Goal: Task Accomplishment & Management: Manage account settings

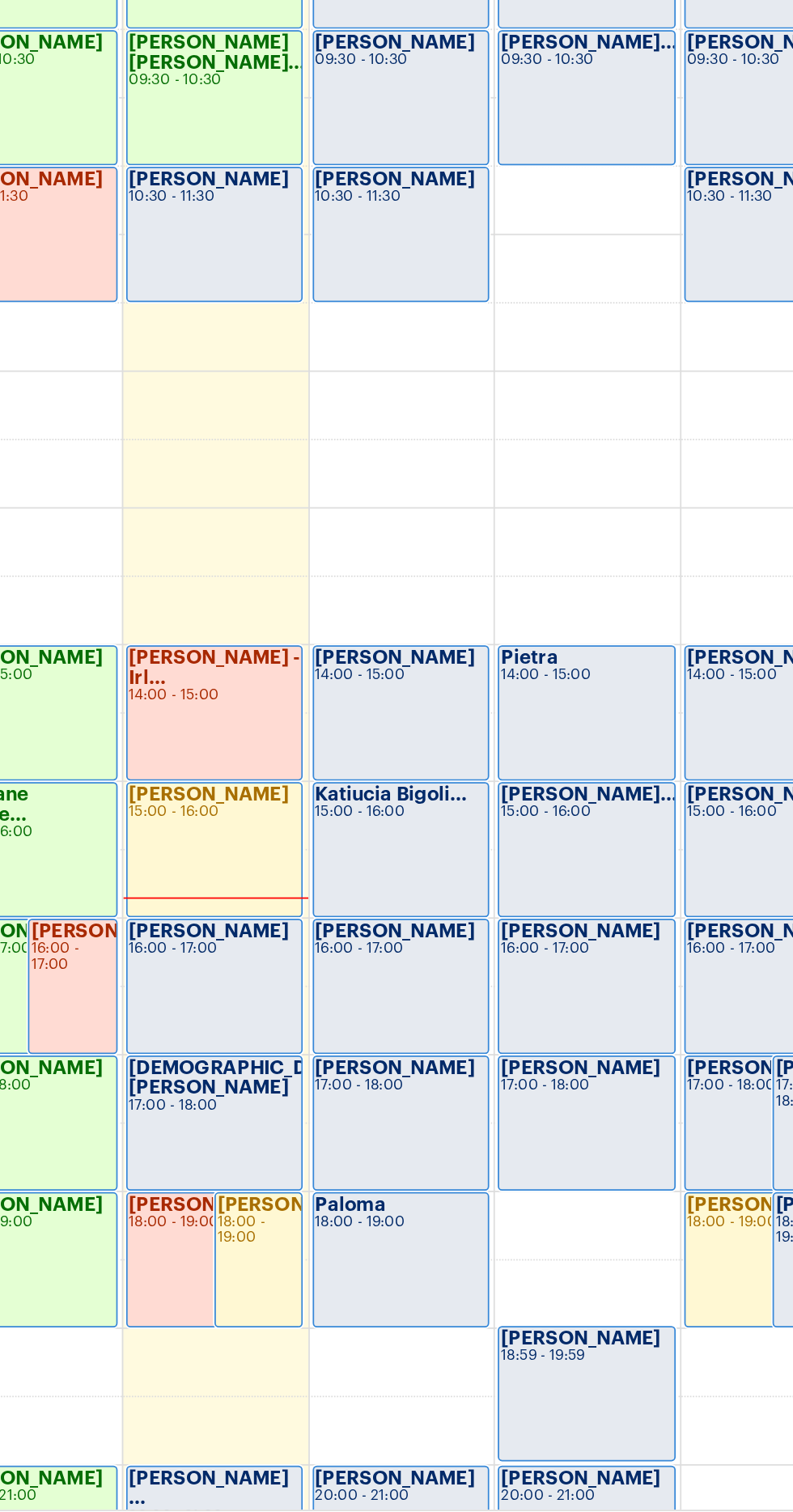
scroll to position [246, 0]
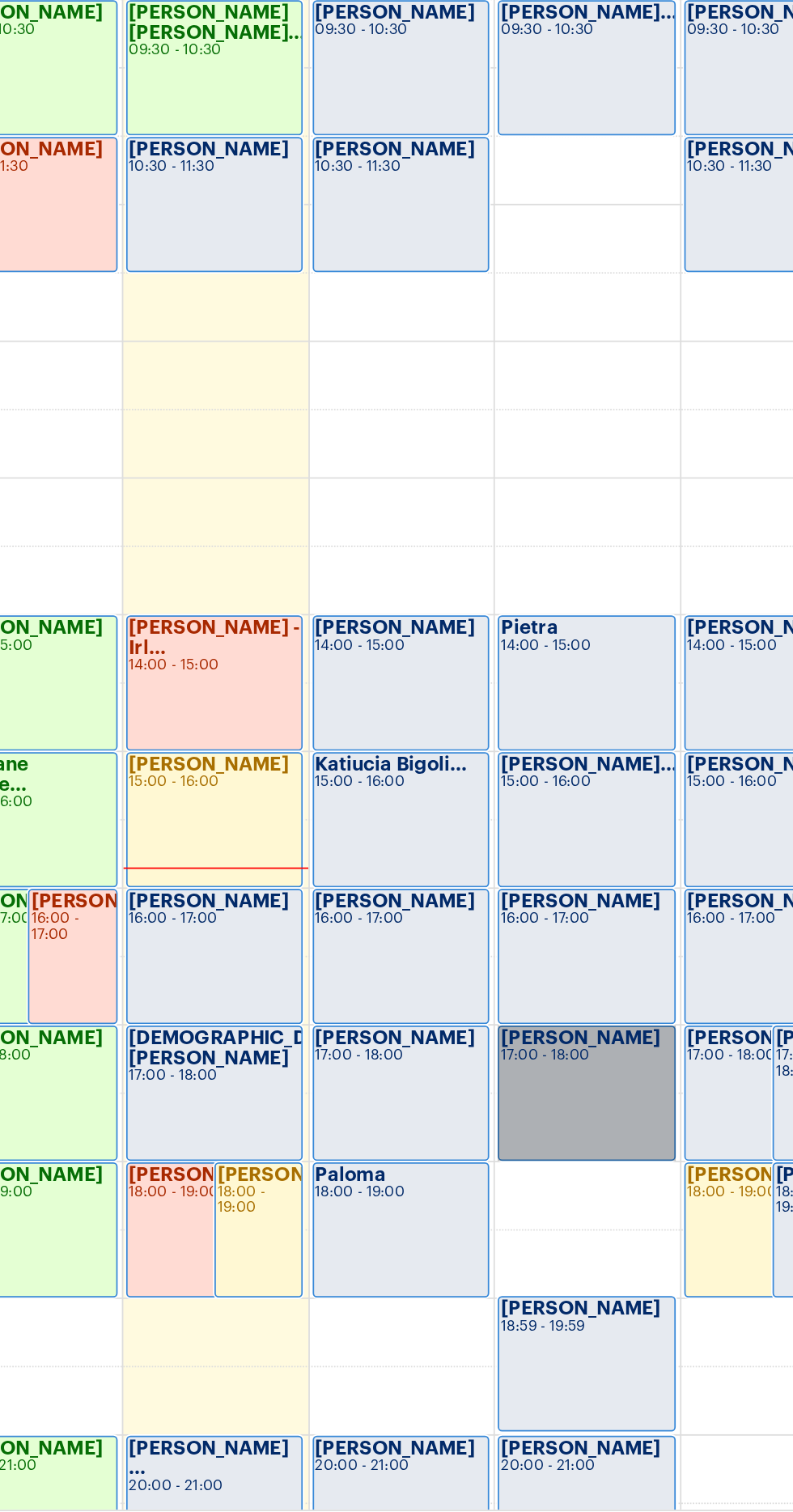
click at [526, 1251] on link "[PERSON_NAME] 17:00 - 18:00" at bounding box center [514, 1274] width 101 height 77
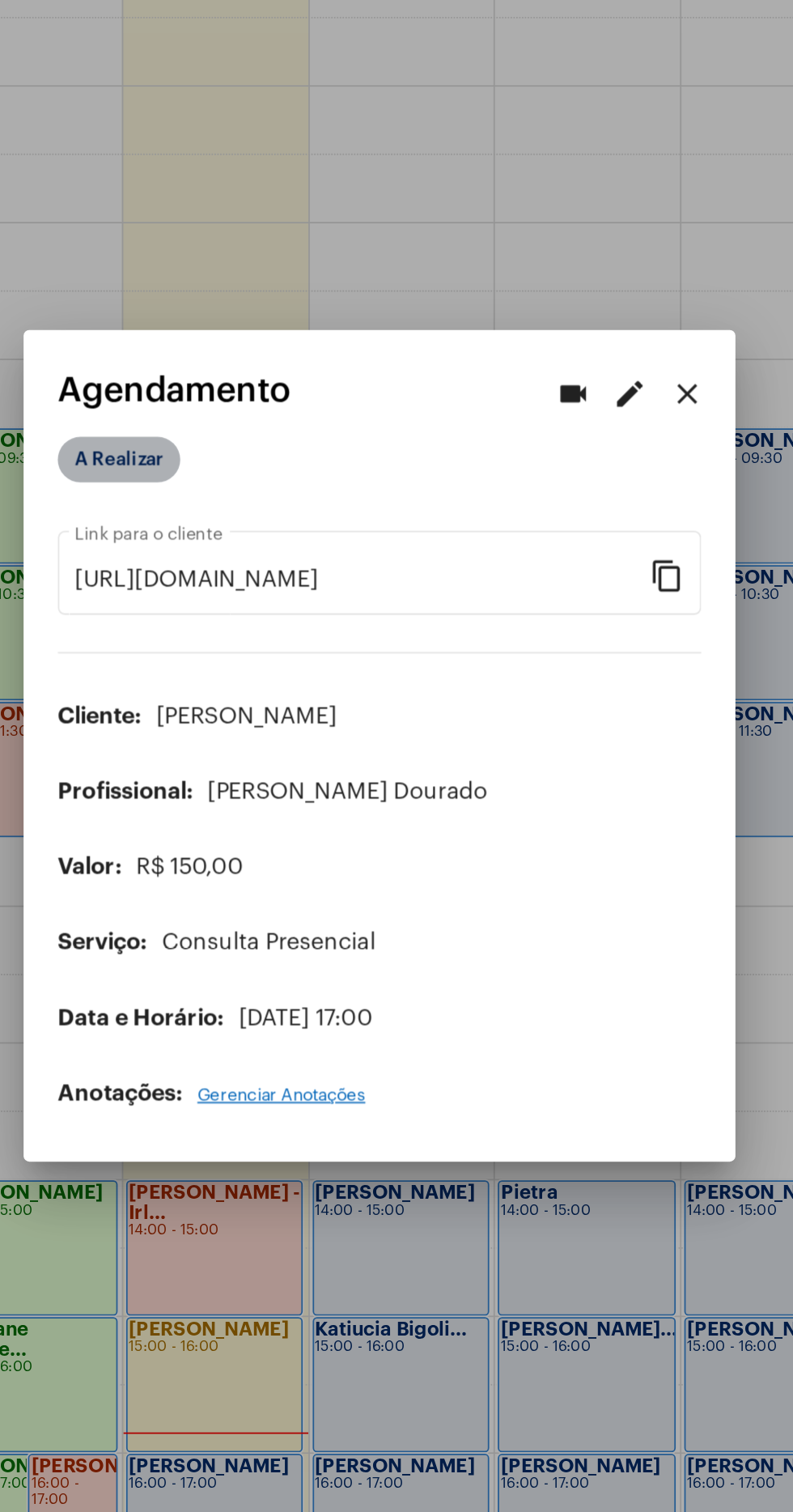
click at [247, 581] on mat-chip "A Realizar" at bounding box center [248, 594] width 70 height 26
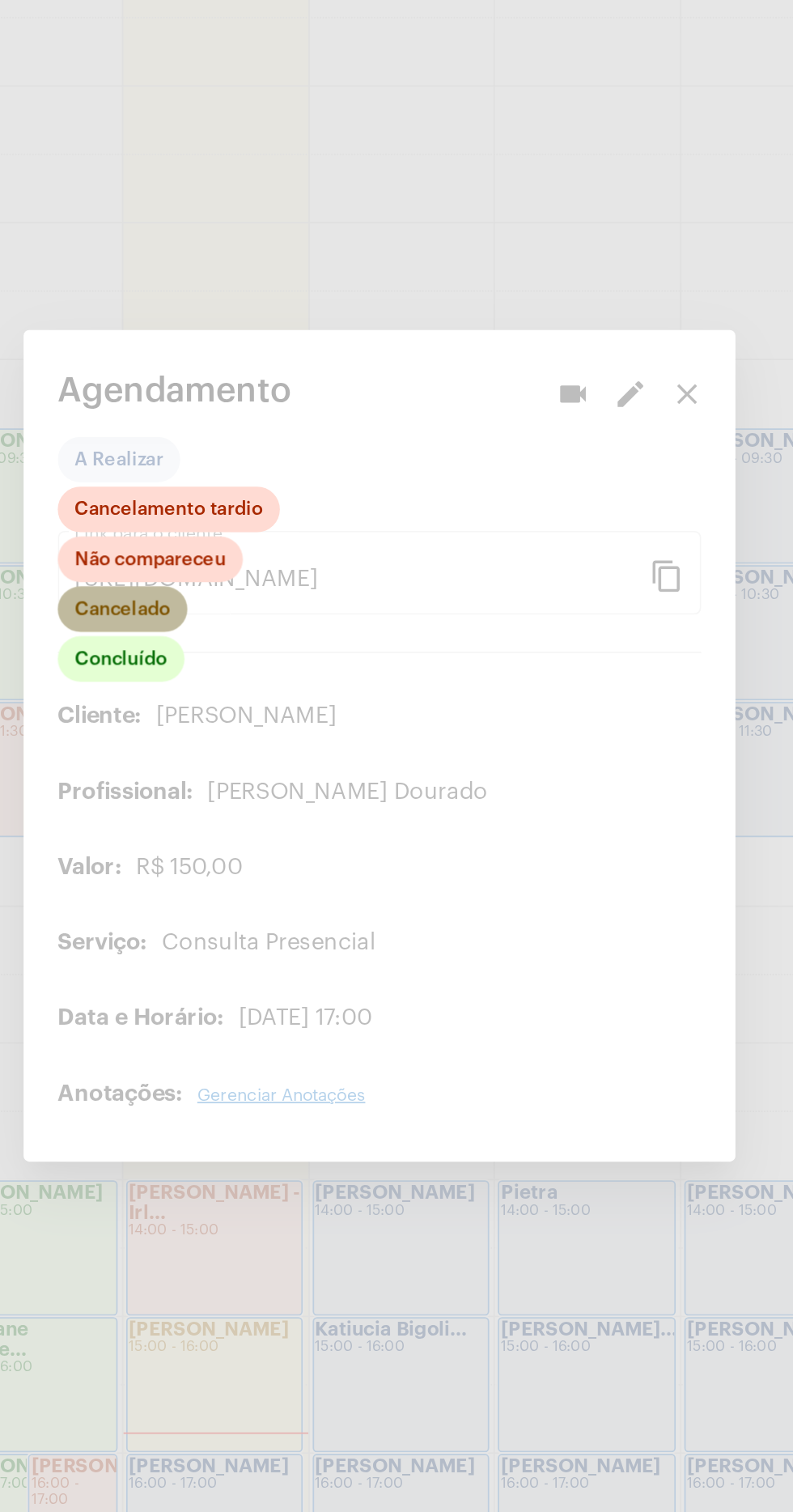
click at [258, 671] on mat-chip "Cancelado" at bounding box center [250, 679] width 74 height 26
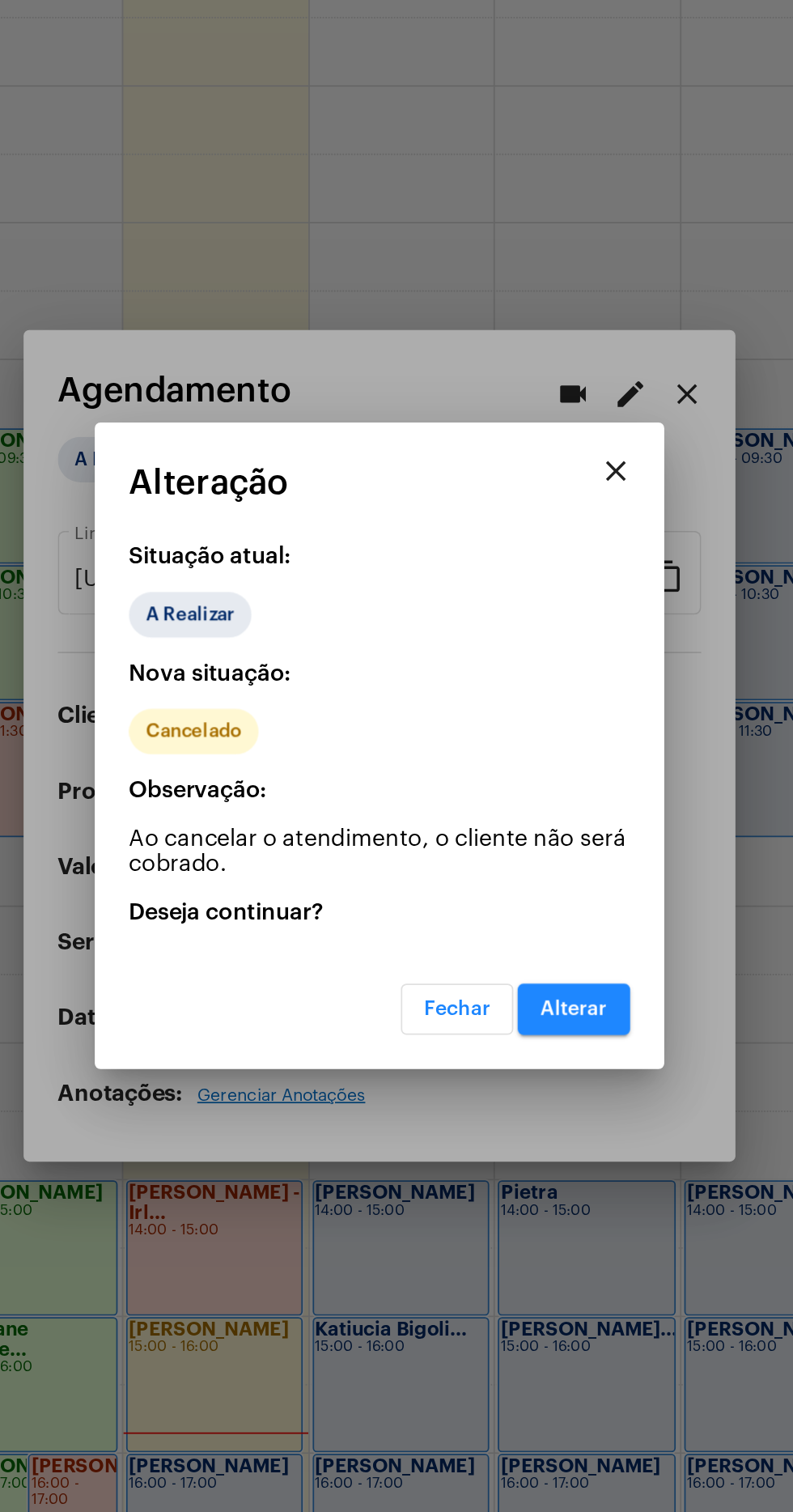
click at [509, 912] on button "Alterar" at bounding box center [507, 905] width 64 height 29
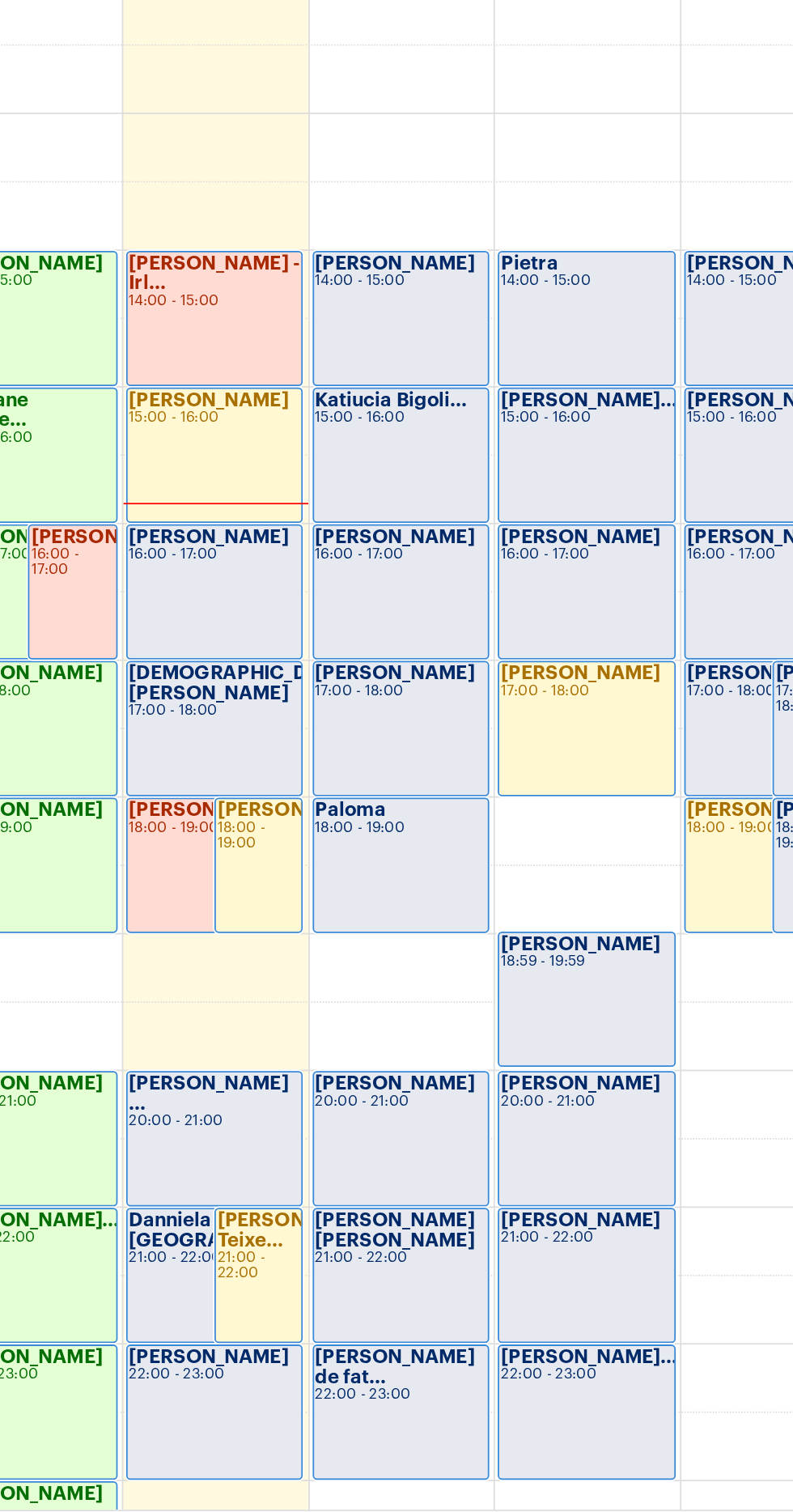
scroll to position [511, 0]
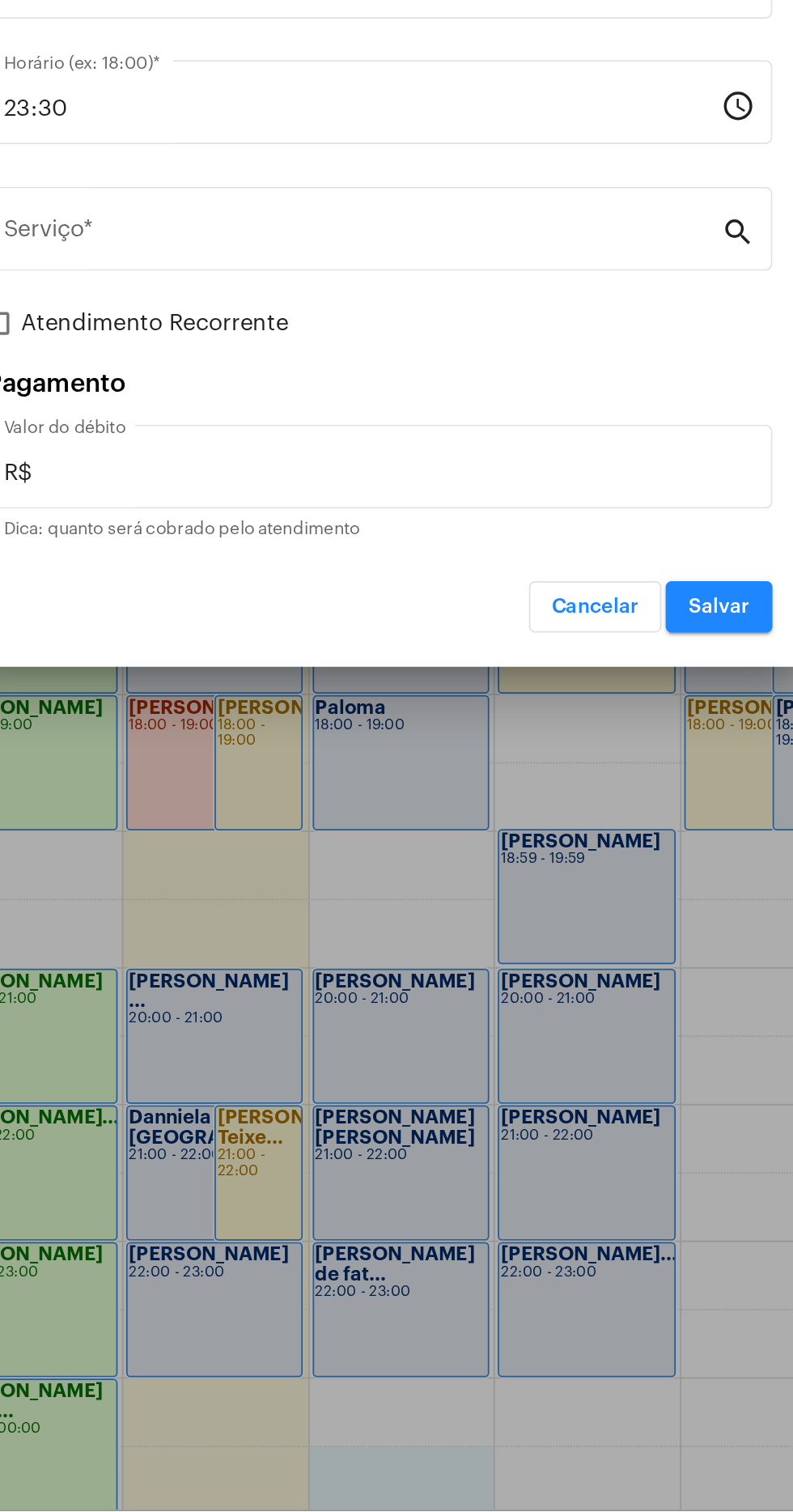
click at [438, 1189] on div at bounding box center [396, 756] width 793 height 1512
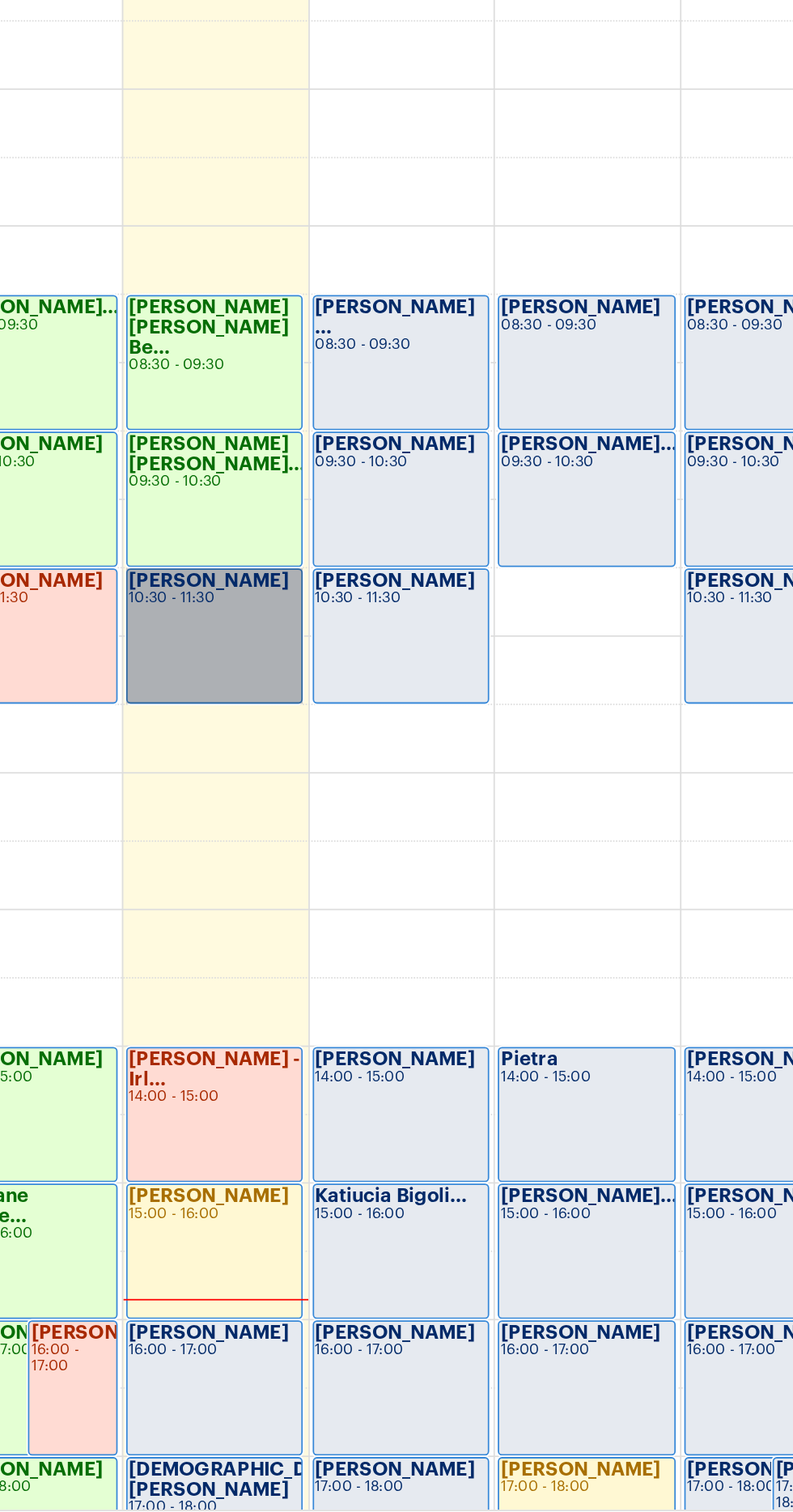
click at [308, 1006] on link "[PERSON_NAME] 10:30 - 11:30" at bounding box center [302, 1014] width 101 height 77
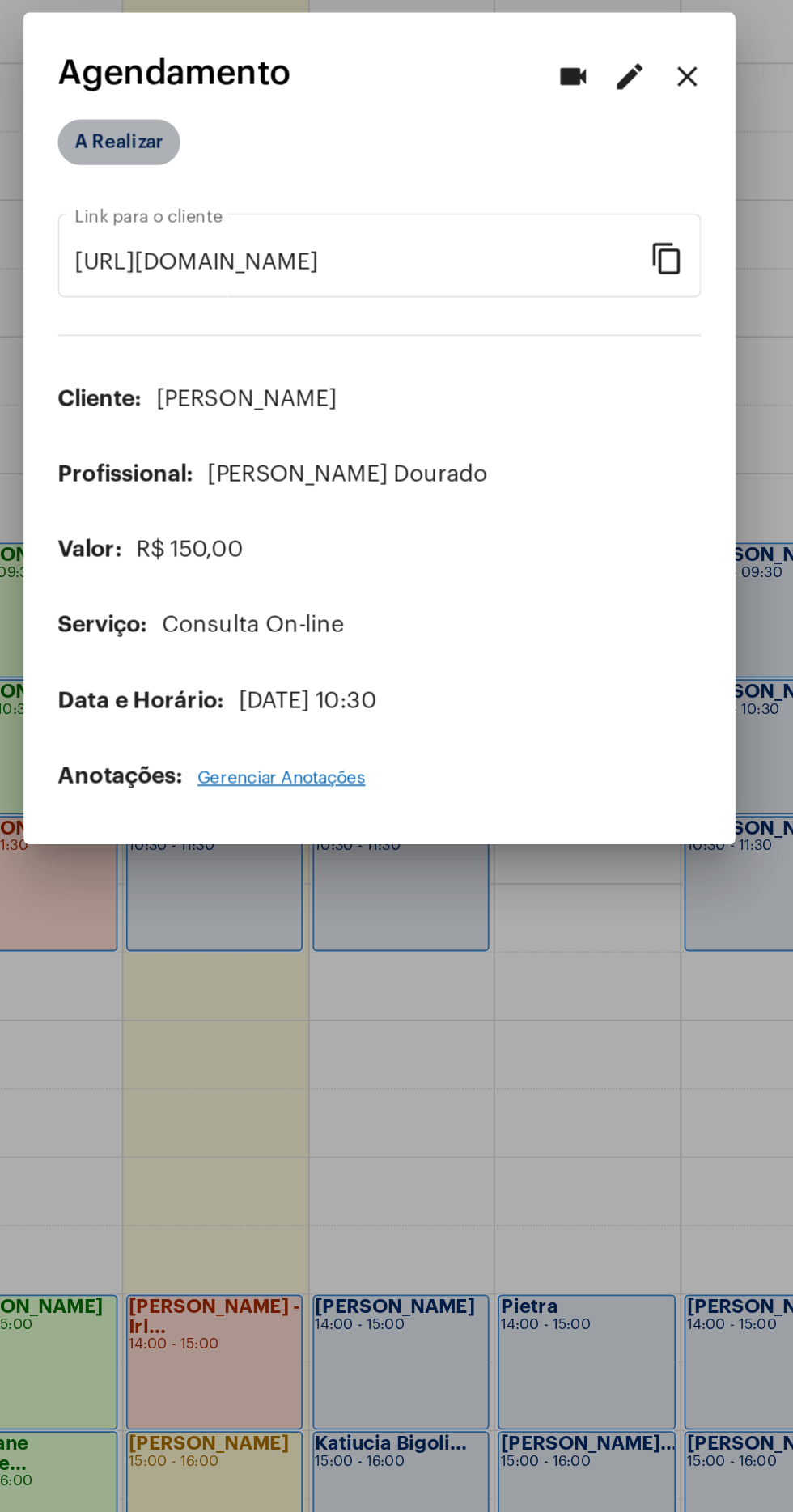
click at [267, 594] on mat-chip "A Realizar" at bounding box center [248, 594] width 70 height 26
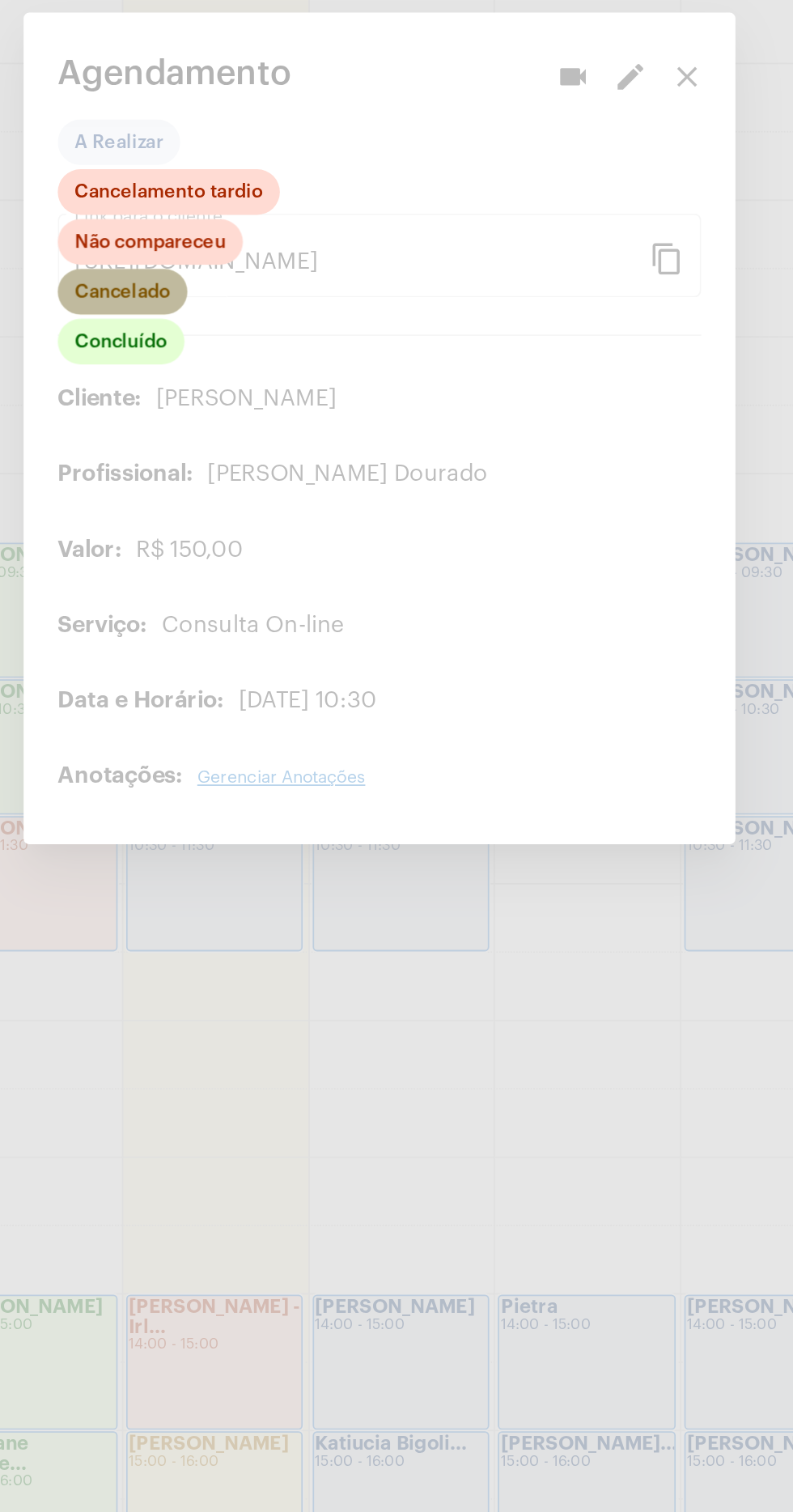
click at [269, 684] on mat-chip "Cancelado" at bounding box center [250, 679] width 74 height 26
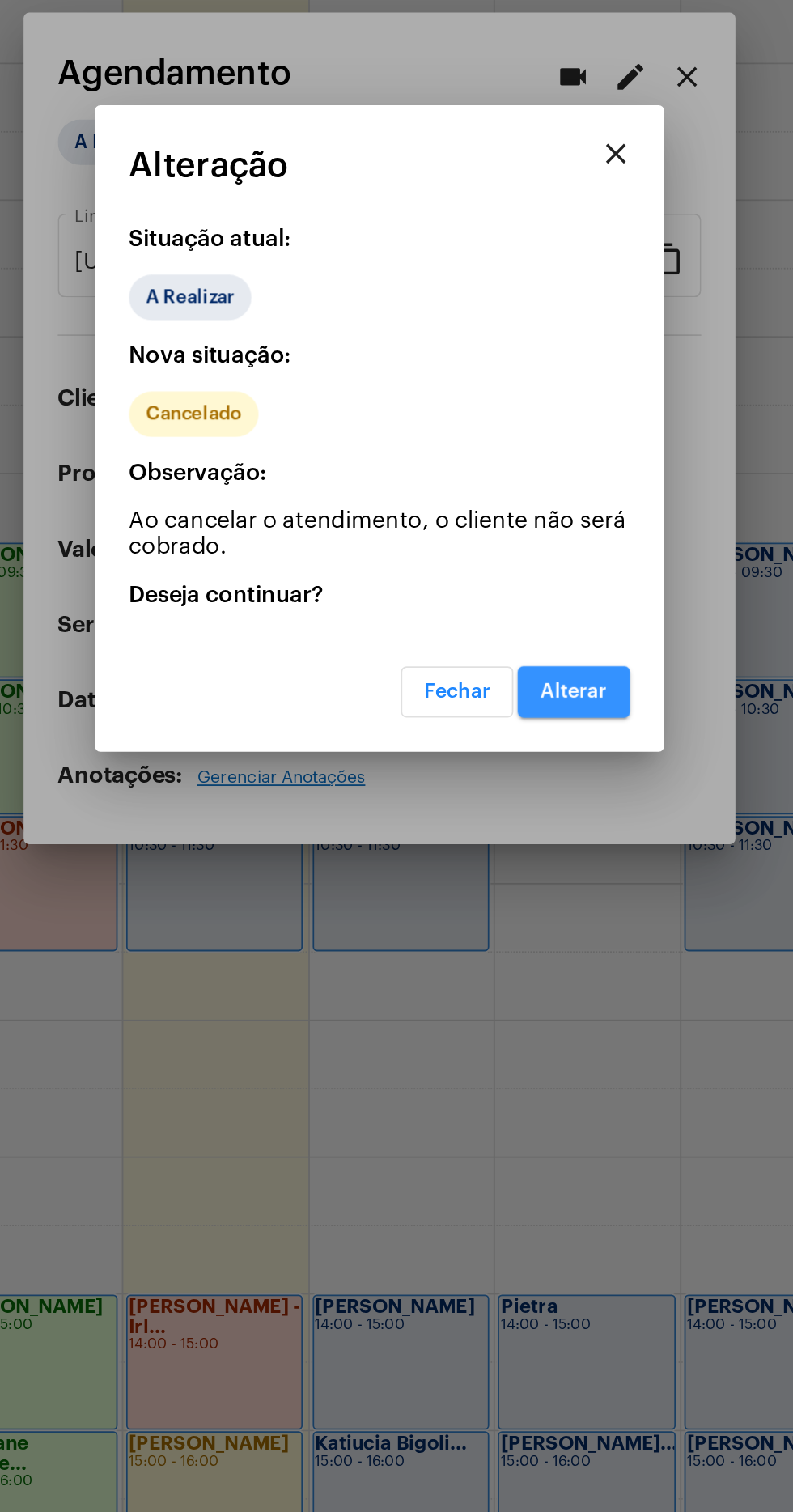
click at [520, 909] on span "Alterar" at bounding box center [507, 905] width 38 height 11
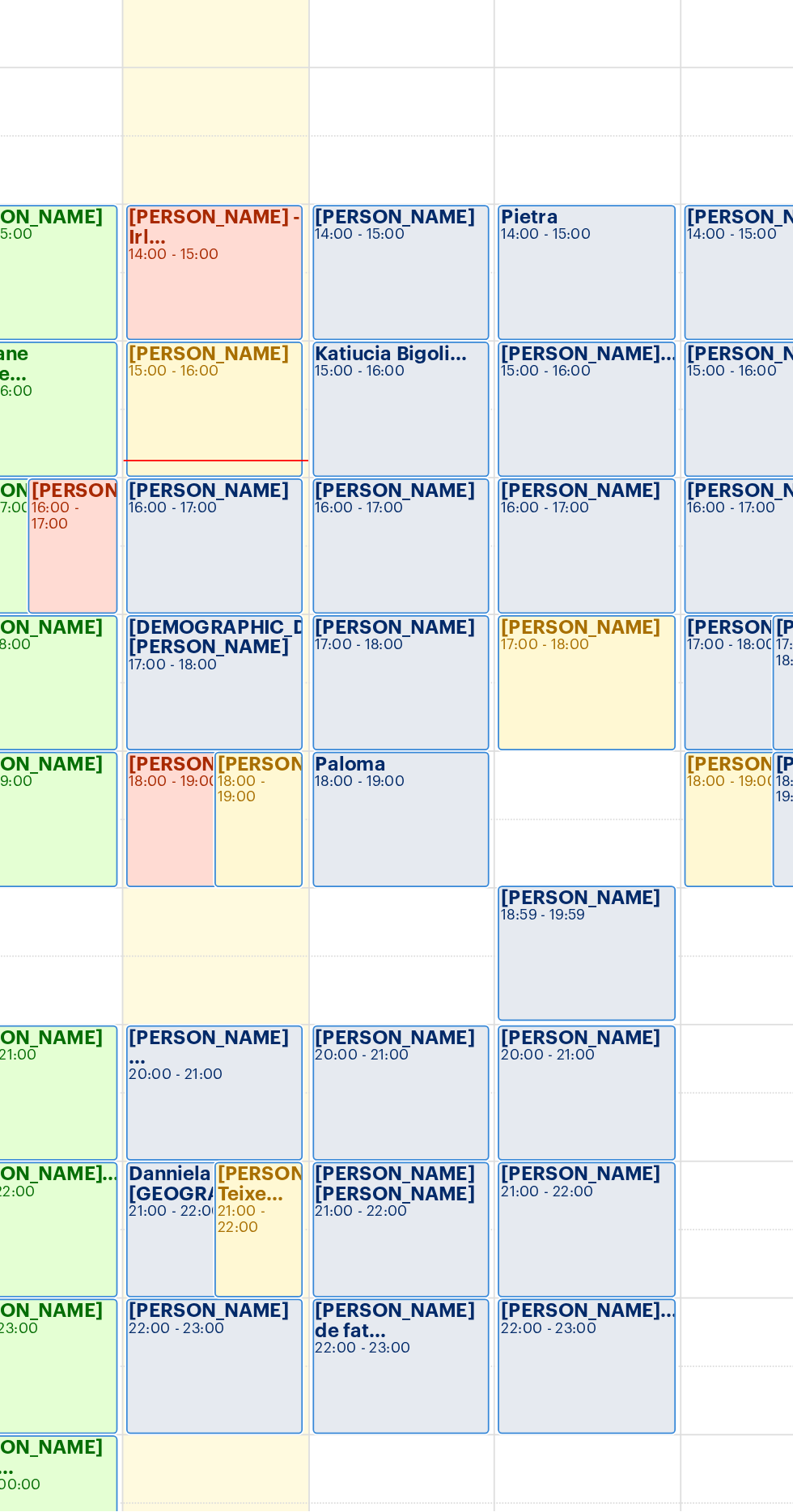
scroll to position [32, 0]
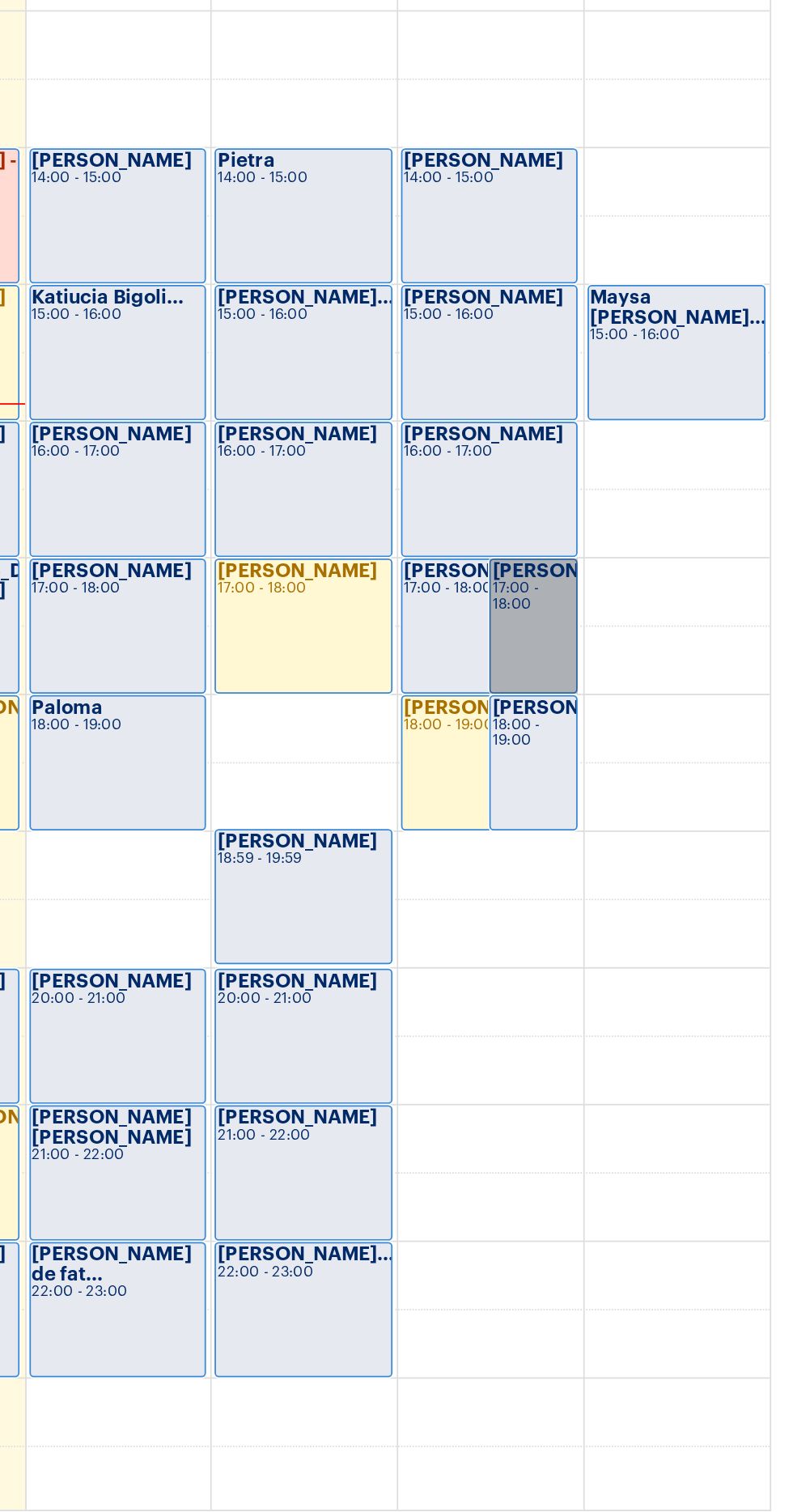
click at [640, 1008] on link "[PERSON_NAME] 17:00 - 18:00" at bounding box center [644, 1008] width 50 height 77
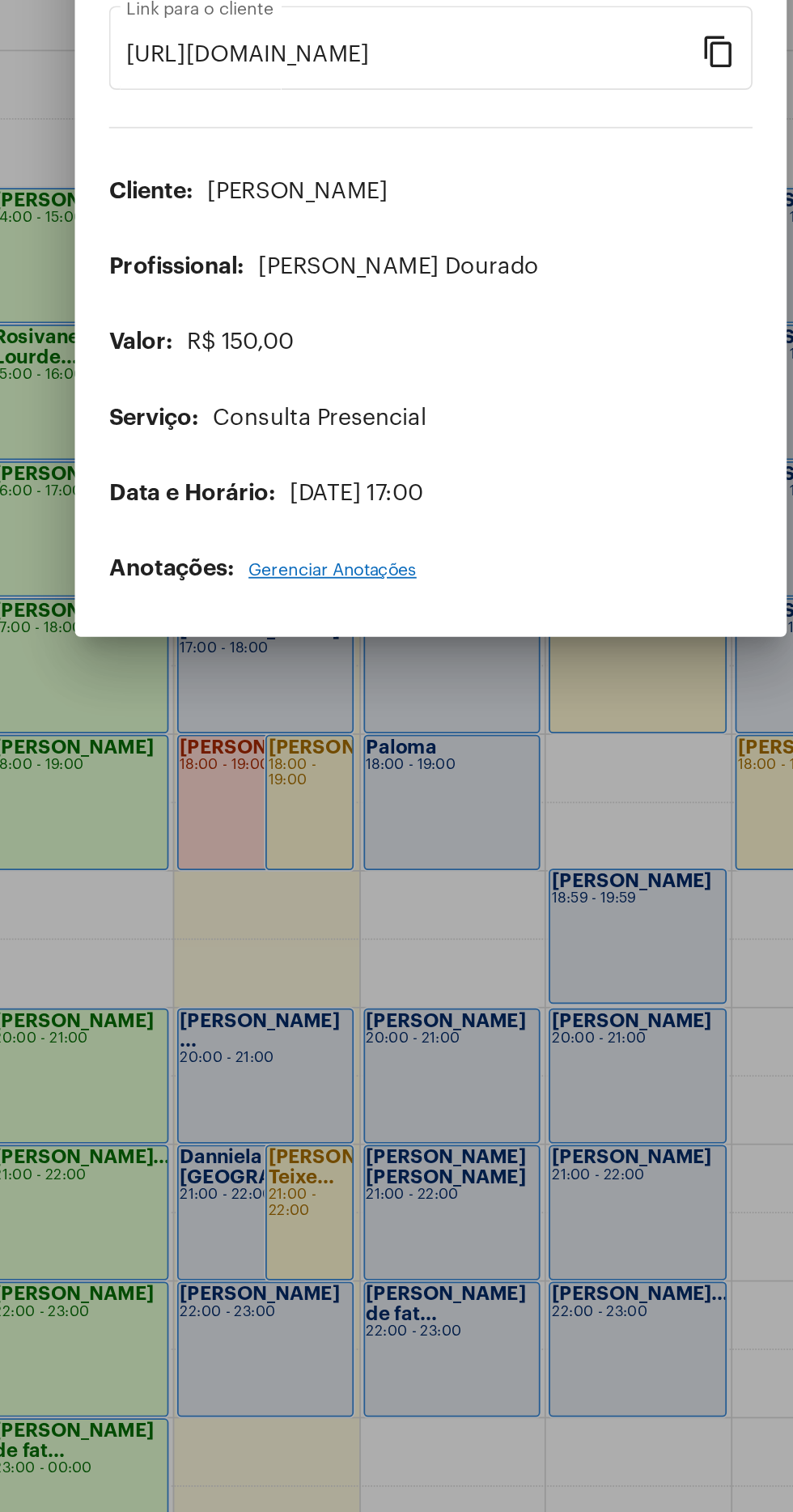
click at [405, 1155] on div at bounding box center [396, 756] width 793 height 1512
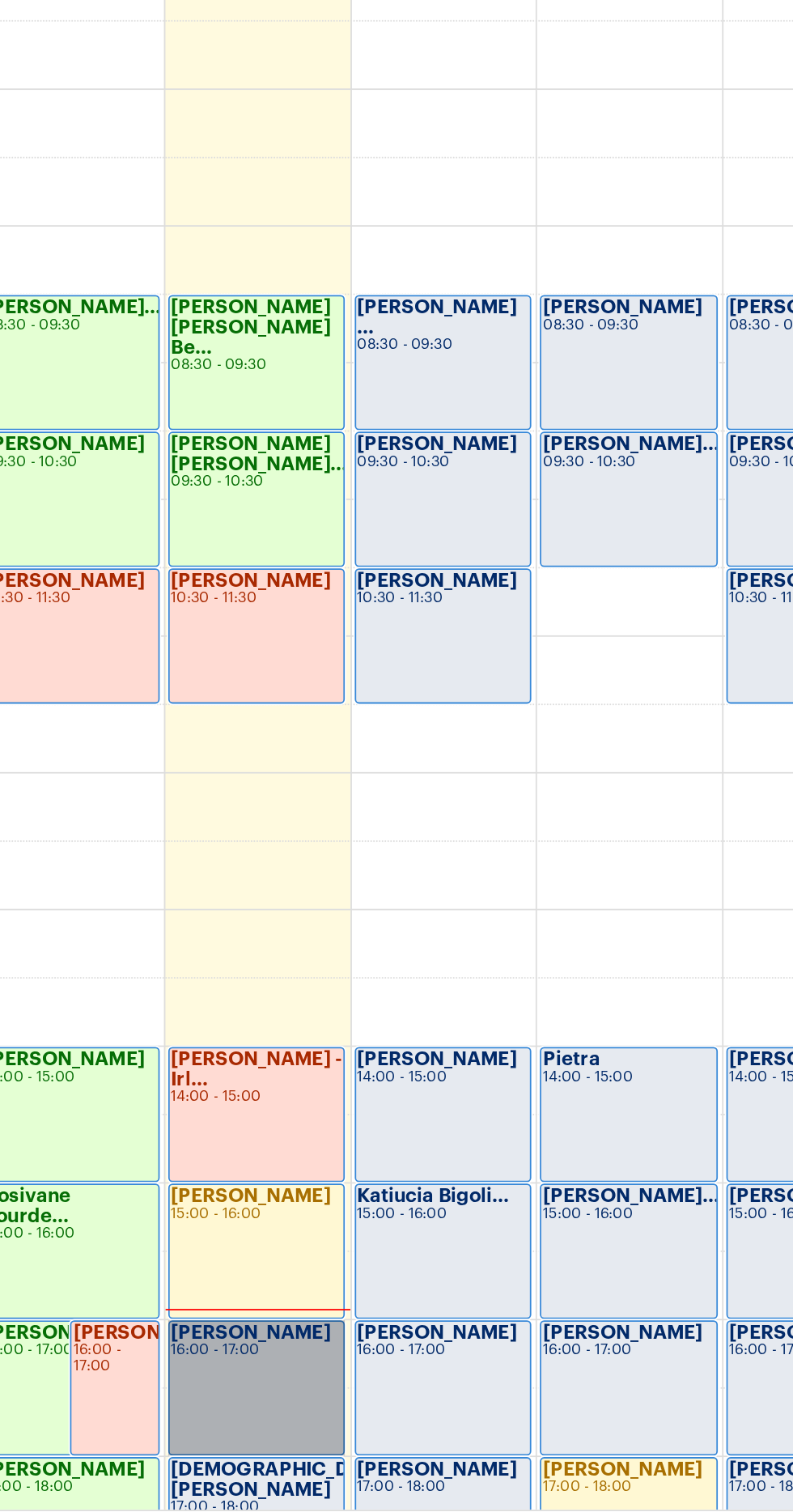
click at [295, 1417] on link "[PERSON_NAME] 16:00 - 17:00" at bounding box center [302, 1441] width 101 height 77
